Goal: Answer question/provide support

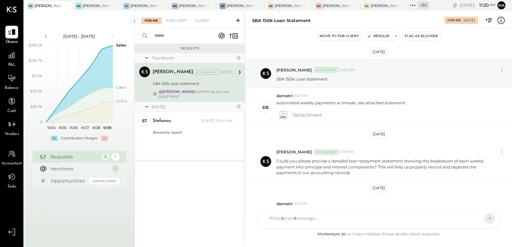
scroll to position [535, 0]
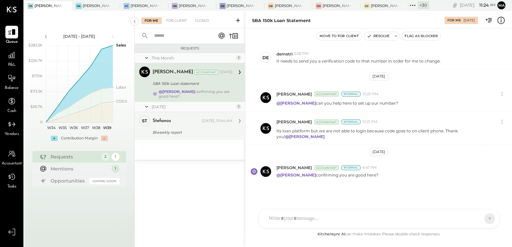
click at [169, 125] on div "stefanos [DATE], 10:44 AM" at bounding box center [193, 120] width 80 height 9
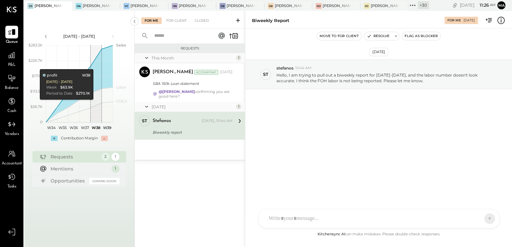
click at [456, 144] on div "[DATE] st stefanos 10:44 AM Hello, I am trying to pull out a biweekly report fo…" at bounding box center [378, 129] width 267 height 202
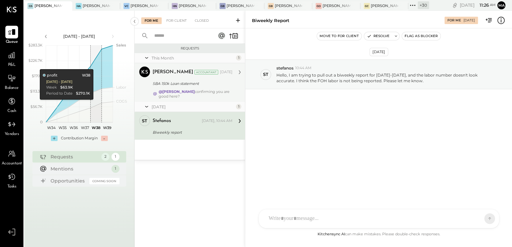
click at [172, 81] on div "SBA 150k Loan statement" at bounding box center [192, 83] width 78 height 7
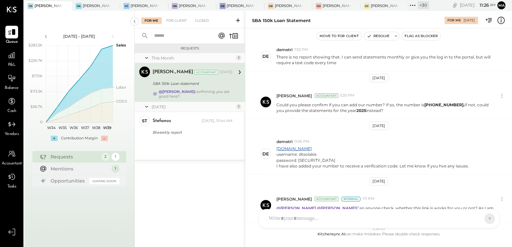
scroll to position [241, 0]
drag, startPoint x: 298, startPoint y: 155, endPoint x: 318, endPoint y: 155, distance: 20.1
click at [318, 155] on div "username: dtsolakis" at bounding box center [372, 156] width 192 height 6
copy div "dtsolakis"
drag, startPoint x: 298, startPoint y: 160, endPoint x: 347, endPoint y: 161, distance: 49.5
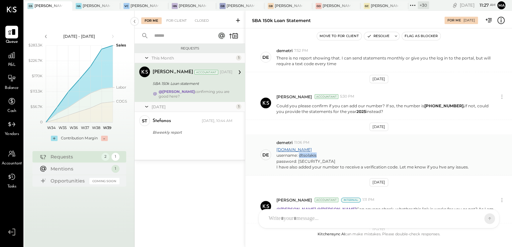
click at [347, 161] on div "password: Erpeto617Erpeto@617" at bounding box center [372, 162] width 192 height 6
copy div "Erpeto617Erpeto@617"
click at [290, 222] on div "D demetri S steve MA Mohammadsalkin Ansari K kayla S stefanos MG Margi Gandhi A…" at bounding box center [378, 218] width 241 height 19
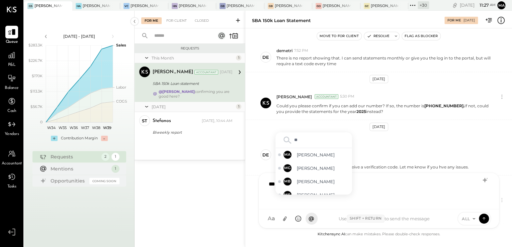
type input "***"
click at [329, 164] on div "MB Margot Bloch" at bounding box center [313, 168] width 77 height 13
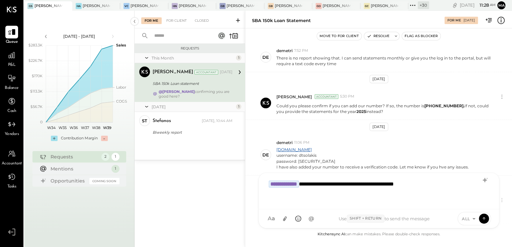
click at [440, 187] on div "**********" at bounding box center [378, 190] width 227 height 27
click at [284, 220] on icon at bounding box center [284, 218] width 7 height 7
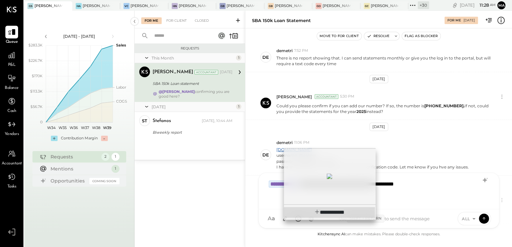
click at [332, 212] on span "**********" at bounding box center [334, 212] width 20 height 5
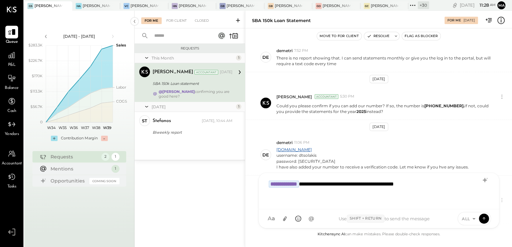
click at [324, 174] on div "**********" at bounding box center [379, 191] width 240 height 36
click at [286, 220] on icon at bounding box center [284, 218] width 7 height 7
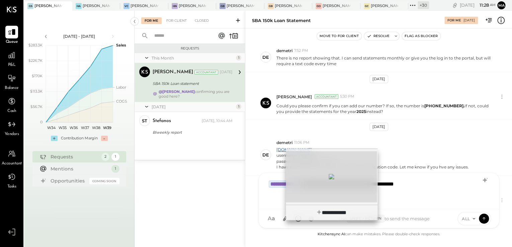
click at [312, 187] on div at bounding box center [331, 176] width 91 height 51
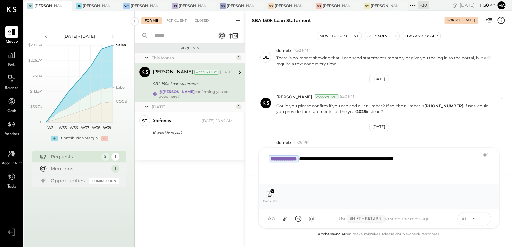
click at [482, 219] on icon at bounding box center [484, 218] width 6 height 7
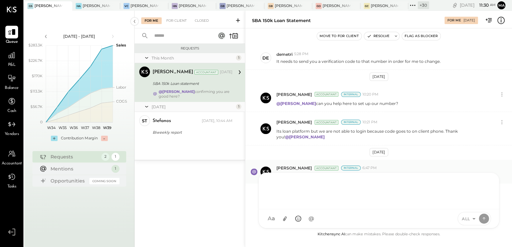
scroll to position [535, 0]
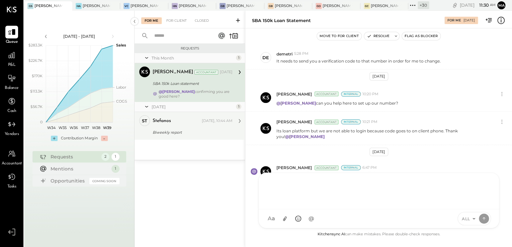
click at [176, 123] on div "stefanos" at bounding box center [177, 121] width 48 height 7
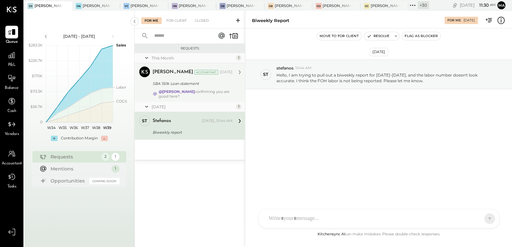
click at [176, 88] on div "Margot Bloch Accountant Sep 08, 2025 SBA 150k Loan statement @Margi Gandhi conf…" at bounding box center [193, 83] width 80 height 32
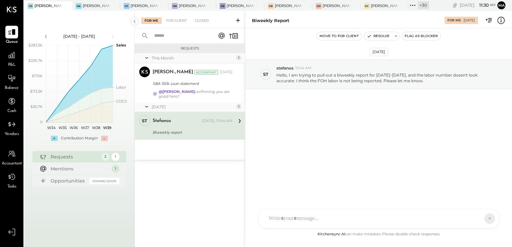
scroll to position [535, 0]
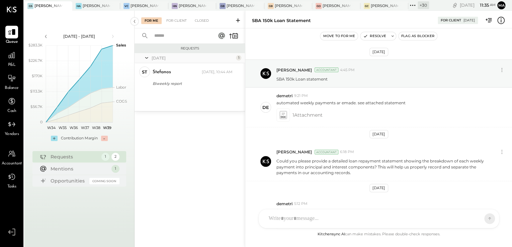
scroll to position [593, 0]
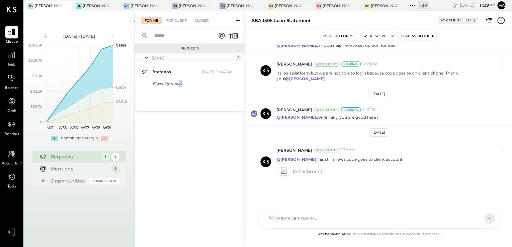
drag, startPoint x: 178, startPoint y: 86, endPoint x: 188, endPoint y: 165, distance: 79.5
click at [188, 165] on div "Requests Today 1 st stefanos Owner stefanos Today, 10:44 AM Biweekly report Hel…" at bounding box center [189, 137] width 110 height 186
click at [177, 23] on div "For Client" at bounding box center [176, 20] width 27 height 7
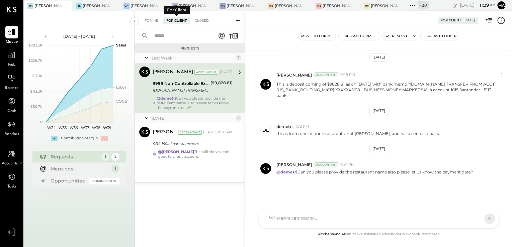
scroll to position [70, 0]
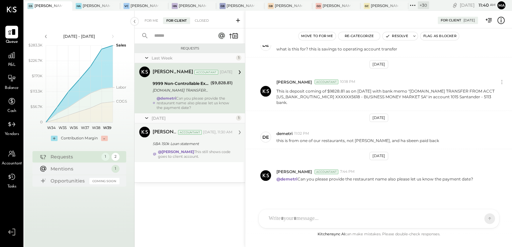
click at [186, 155] on div "@Margot Bloch This still shows code goes to client account." at bounding box center [195, 154] width 75 height 9
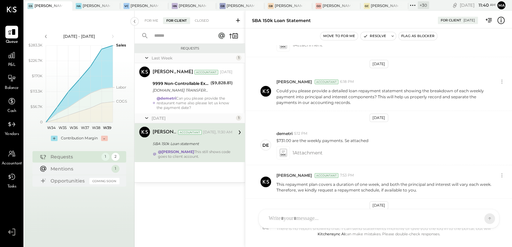
scroll to position [593, 0]
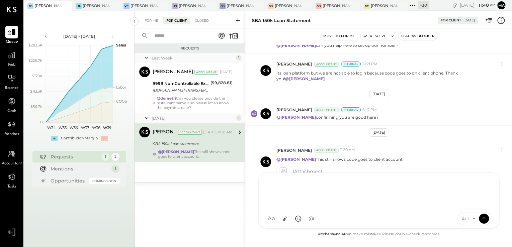
click at [371, 219] on div "D demetri S steve MA Mohammadsalkin Ansari K kayla S stefanos MG Margi Gandhi A…" at bounding box center [378, 201] width 241 height 56
click at [463, 219] on span "ALL" at bounding box center [466, 219] width 8 height 6
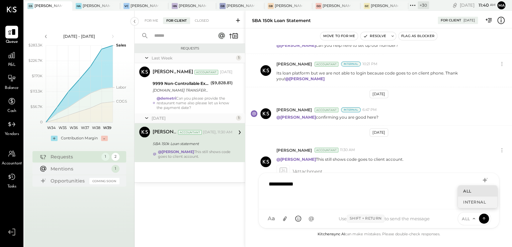
click at [467, 202] on div "INTERNAL" at bounding box center [477, 202] width 39 height 11
click at [482, 217] on icon at bounding box center [484, 218] width 6 height 7
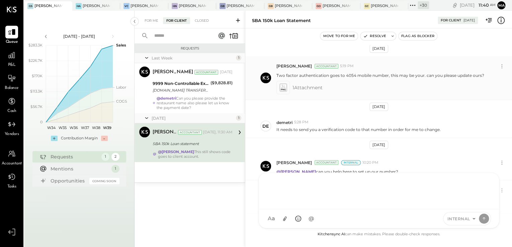
scroll to position [433, 0]
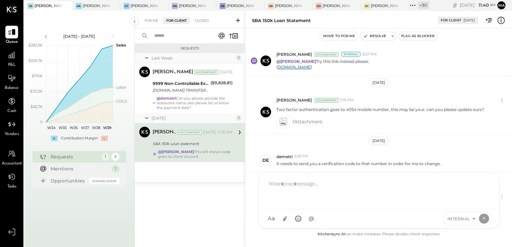
drag, startPoint x: 182, startPoint y: 93, endPoint x: 300, endPoint y: 128, distance: 123.3
click at [182, 93] on div "TREAS.LINK TRANSFER FROM ACCT 231372691 XXXXXX5618 - BUSINESS MONEY MARKET SA" at bounding box center [181, 90] width 56 height 7
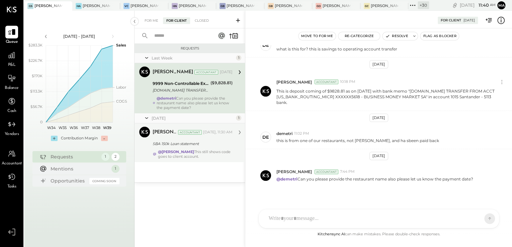
scroll to position [621, 0]
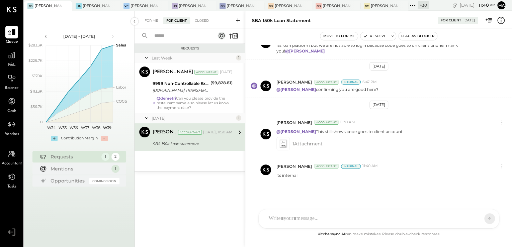
click at [169, 142] on div "SBA 150k Loan statement" at bounding box center [192, 143] width 78 height 7
drag, startPoint x: 145, startPoint y: 21, endPoint x: 153, endPoint y: 54, distance: 33.3
click at [153, 54] on div "For Me For Client Closed Requests Last Week 1 Mayur Parekh Accountant Mayur Par…" at bounding box center [189, 120] width 110 height 218
click at [500, 119] on icon at bounding box center [501, 122] width 7 height 7
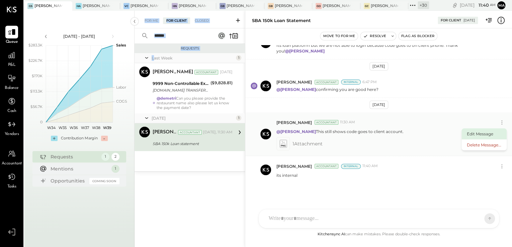
click at [490, 130] on button "Edit Message" at bounding box center [483, 133] width 45 height 11
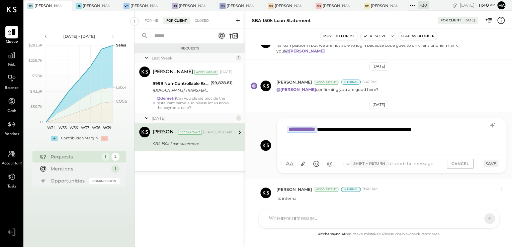
click at [460, 127] on div "**********" at bounding box center [391, 135] width 216 height 27
click at [151, 21] on div "For Me" at bounding box center [151, 20] width 20 height 7
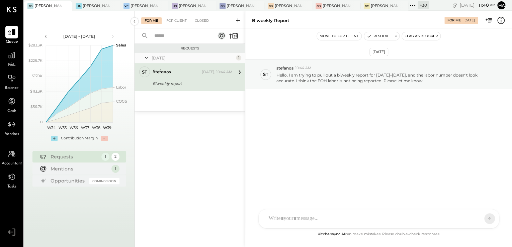
click at [192, 68] on div "stefanos Today, 10:44 AM" at bounding box center [193, 72] width 80 height 9
click at [247, 4] on div at bounding box center [252, 5] width 23 height 9
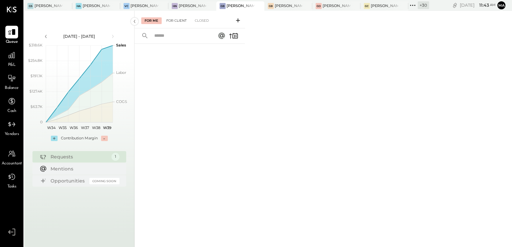
click at [173, 22] on div "For Client" at bounding box center [176, 20] width 27 height 7
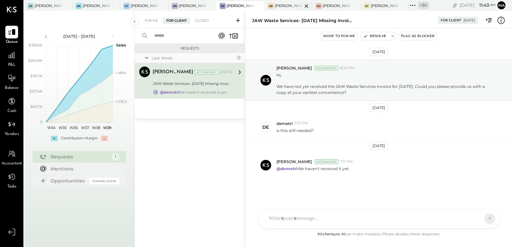
click at [292, 7] on div at bounding box center [300, 5] width 23 height 9
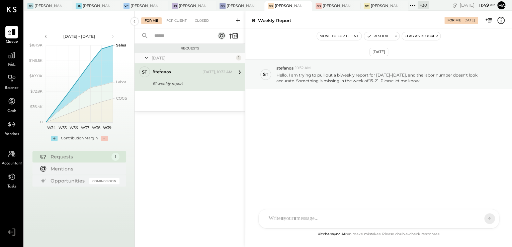
drag, startPoint x: 256, startPoint y: 62, endPoint x: 210, endPoint y: 88, distance: 52.7
click at [131, 239] on div "[DATE] - [DATE] polygon, polyline { transition: fill-opacity 0.1s, stroke-opaci…" at bounding box center [79, 134] width 110 height 247
